Goal: Check status: Check status

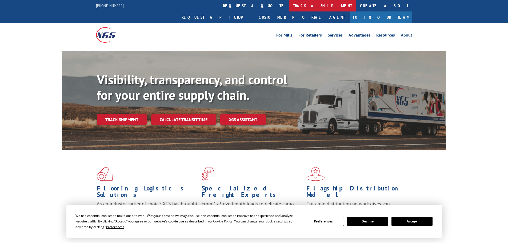
click at [289, 5] on link "track a shipment" at bounding box center [322, 5] width 67 height 11
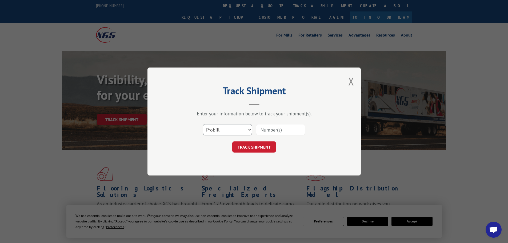
click at [220, 128] on select "Select category... Probill BOL PO" at bounding box center [227, 129] width 49 height 11
select select "po"
click at [203, 124] on select "Select category... Probill BOL PO" at bounding box center [227, 129] width 49 height 11
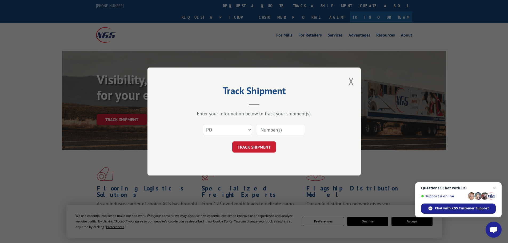
click at [270, 130] on input at bounding box center [280, 129] width 49 height 11
paste input "13505572"
type input "13505572"
click at [259, 142] on button "TRACK SHIPMENT" at bounding box center [254, 146] width 44 height 11
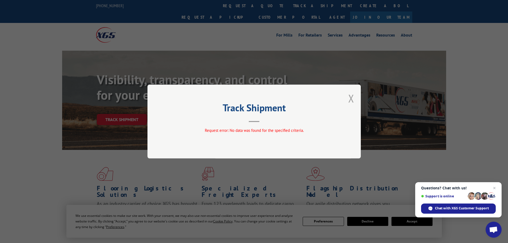
click at [349, 98] on button "Close modal" at bounding box center [351, 98] width 6 height 14
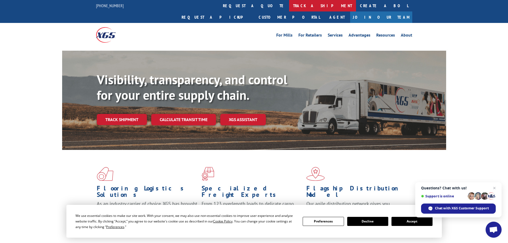
click at [289, 5] on link "track a shipment" at bounding box center [322, 5] width 67 height 11
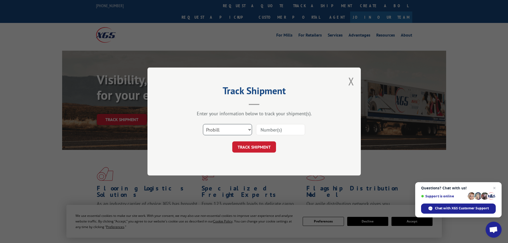
click at [219, 128] on select "Select category... Probill BOL PO" at bounding box center [227, 129] width 49 height 11
select select "bol"
click at [203, 124] on select "Select category... Probill BOL PO" at bounding box center [227, 129] width 49 height 11
click at [266, 130] on input at bounding box center [280, 129] width 49 height 11
paste input "463038"
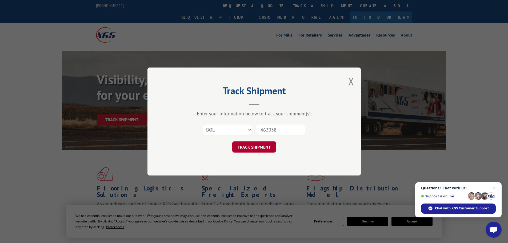
type input "463038"
click at [256, 147] on button "TRACK SHIPMENT" at bounding box center [254, 146] width 44 height 11
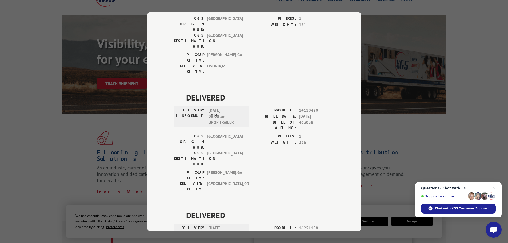
scroll to position [133, 0]
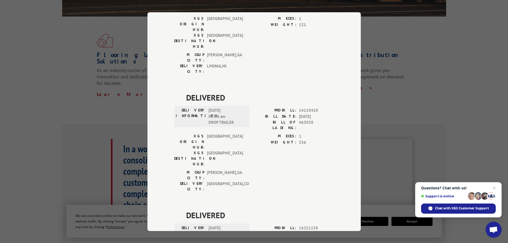
click at [80, 48] on div "Track Shipment DELIVERED DELIVERY INFORMATION: PROBILL: 8921053 BILL DATE: [DAT…" at bounding box center [254, 121] width 508 height 243
click at [71, 111] on div "Track Shipment DELIVERED DELIVERY INFORMATION: PROBILL: 8921053 BILL DATE: [DAT…" at bounding box center [254, 121] width 508 height 243
